Goal: Navigation & Orientation: Find specific page/section

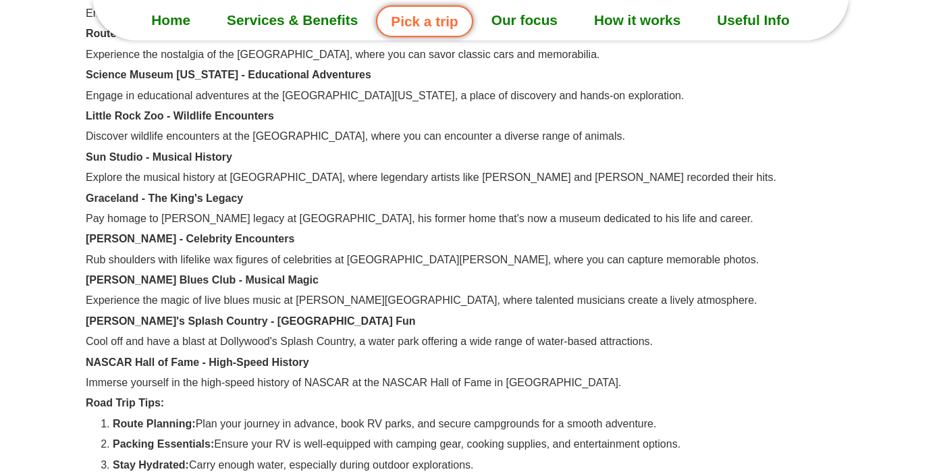
scroll to position [912, 0]
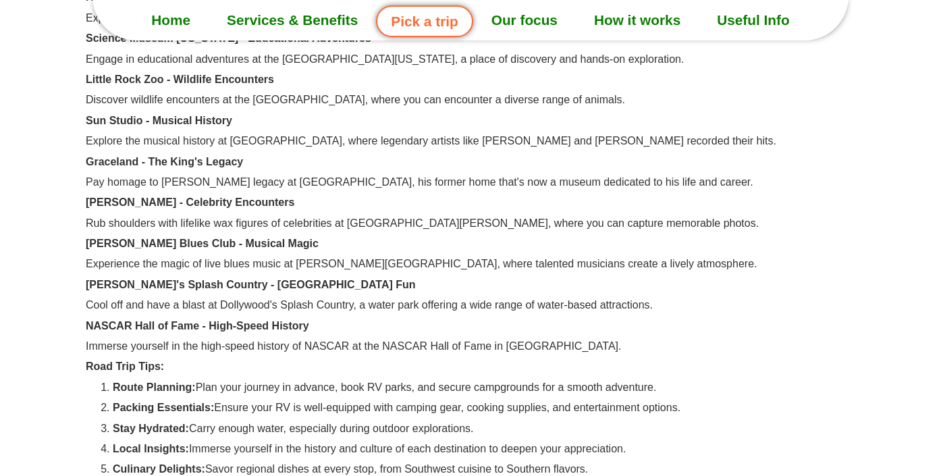
click at [386, 188] on p "Pay homage to [PERSON_NAME] legacy at [GEOGRAPHIC_DATA], his former home that's…" at bounding box center [471, 182] width 770 height 11
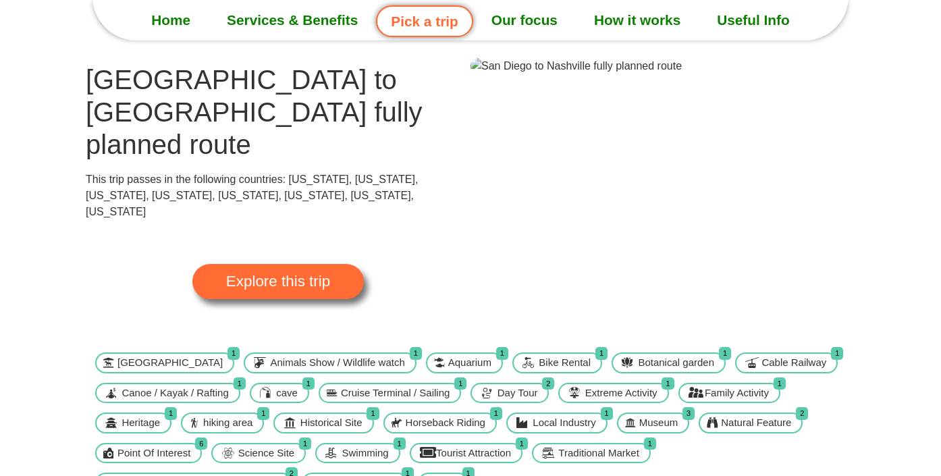
scroll to position [0, 0]
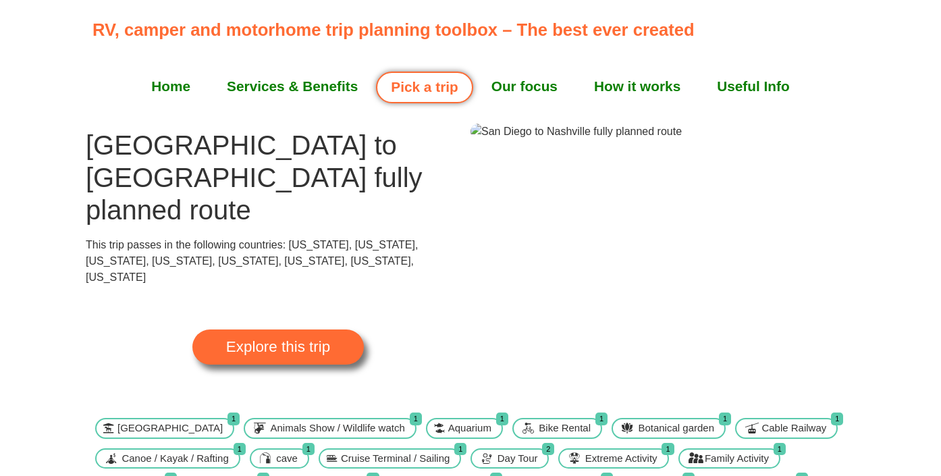
click at [179, 142] on h1 "San Diego to Nashville fully planned route" at bounding box center [278, 177] width 385 height 97
click at [169, 74] on link "Home" at bounding box center [171, 87] width 76 height 34
click at [169, 79] on link "Home" at bounding box center [171, 87] width 76 height 34
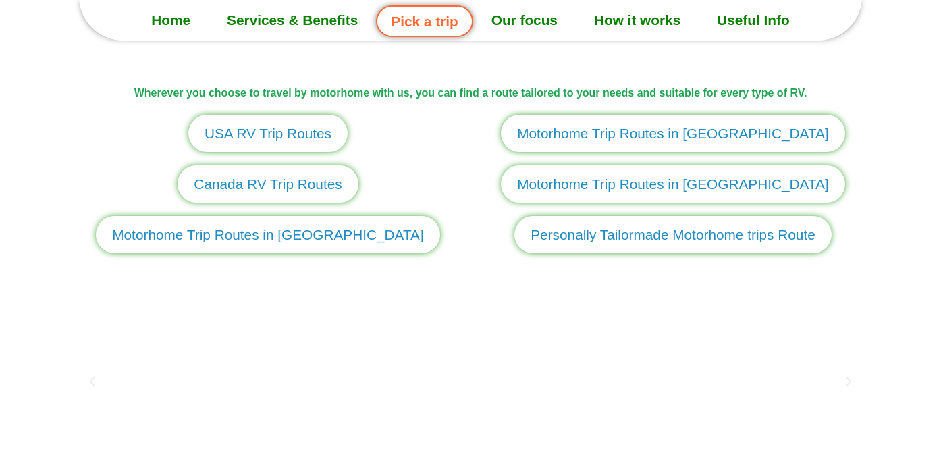
scroll to position [1610, 0]
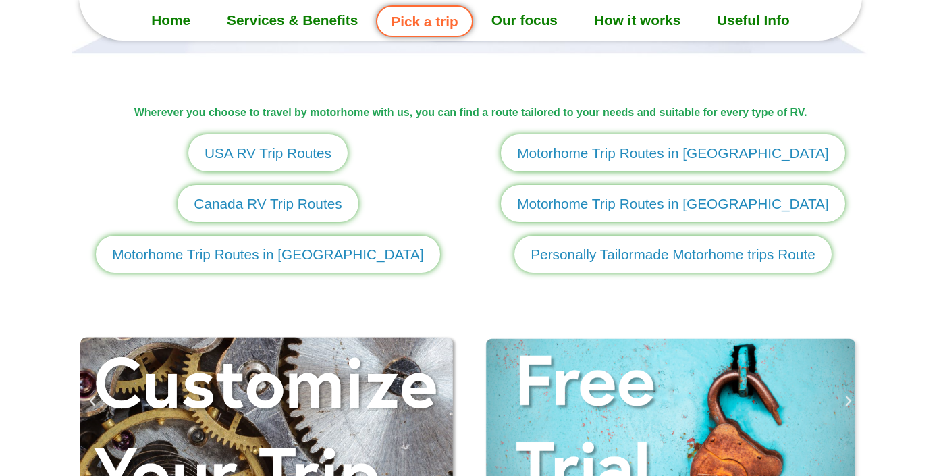
click at [306, 152] on span "USA RV Trip Routes" at bounding box center [268, 152] width 127 height 21
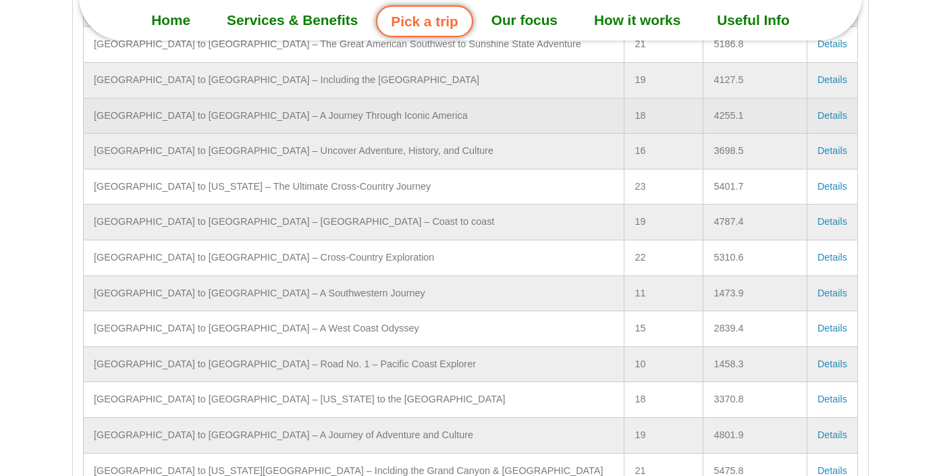
scroll to position [23555, 0]
